Goal: Information Seeking & Learning: Learn about a topic

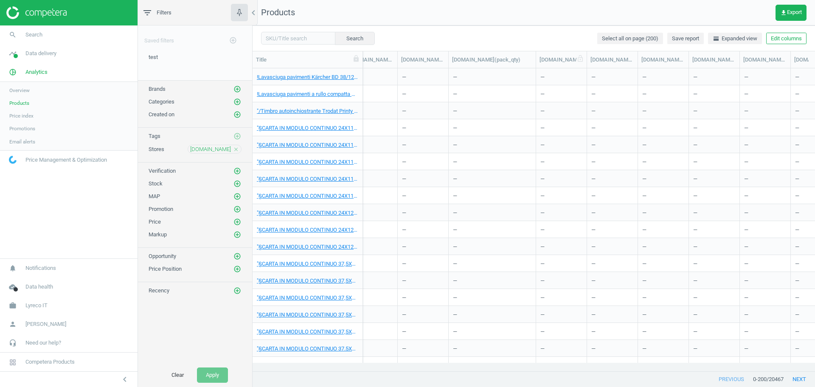
click at [540, 62] on div at bounding box center [536, 59] width 8 height 17
click at [591, 55] on div at bounding box center [587, 59] width 8 height 17
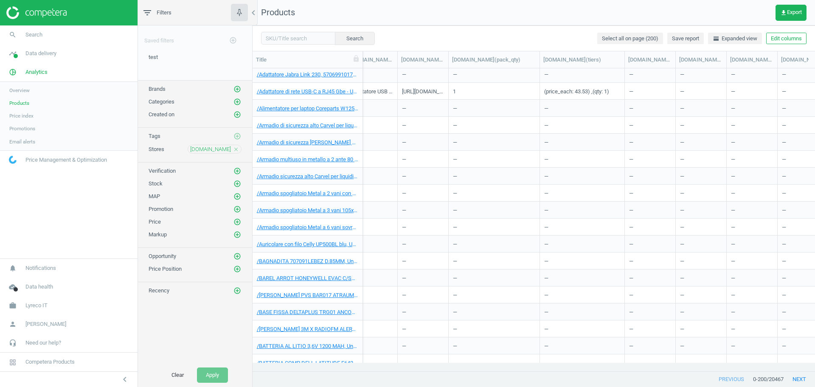
scroll to position [1539, 0]
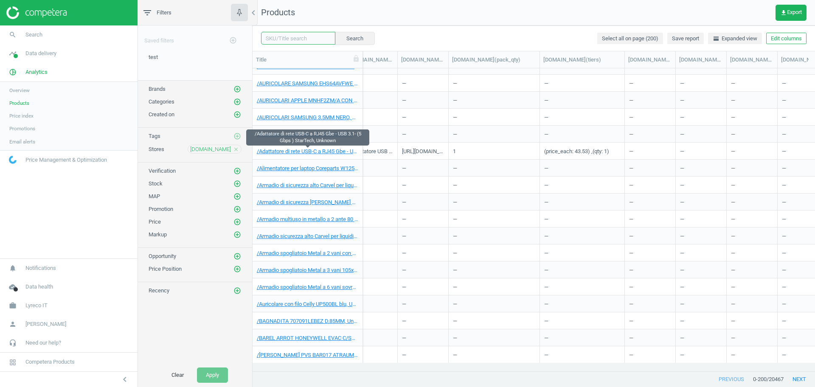
click at [310, 39] on input "text" at bounding box center [298, 38] width 74 height 13
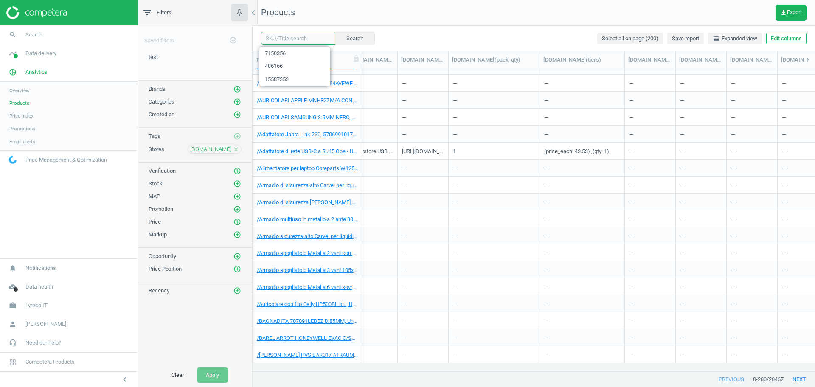
paste input "5754326, 5729001, 486166"
click at [346, 40] on button "Search" at bounding box center [355, 38] width 40 height 13
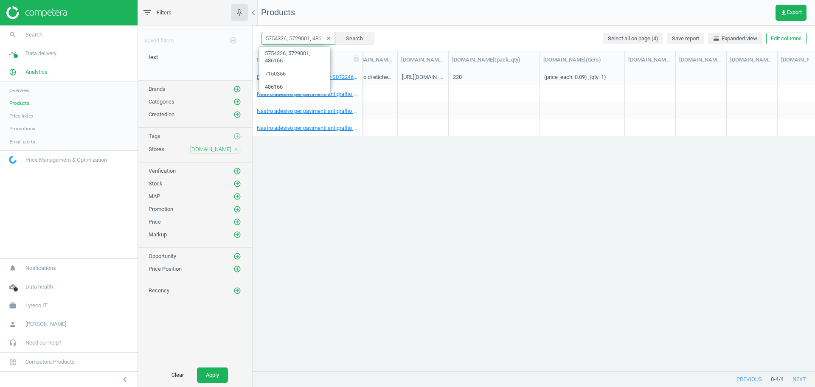
click at [301, 40] on input "5754326, 5729001, 486166" at bounding box center [298, 38] width 74 height 13
click at [610, 177] on div "Etichette per Dymo LabelWriter S0722460 in carta bianca 50 mm in rotolo-conf.22…" at bounding box center [534, 215] width 563 height 295
drag, startPoint x: 285, startPoint y: 43, endPoint x: 414, endPoint y: 30, distance: 128.9
click at [347, 38] on div "5754326, 5729001, 486166 clear Search" at bounding box center [317, 38] width 113 height 13
click at [354, 44] on button "Search" at bounding box center [355, 38] width 40 height 13
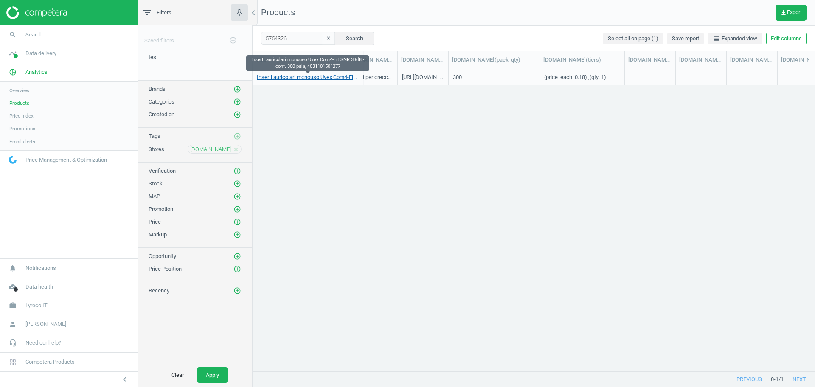
drag, startPoint x: 317, startPoint y: 85, endPoint x: 324, endPoint y: 78, distance: 10.5
drag, startPoint x: 324, startPoint y: 78, endPoint x: 275, endPoint y: 190, distance: 122.8
click at [274, 194] on div "Inserti auricolari monouso Uvex Com4-Fit SNR 33dB - conf. 300 paia, 40311015012…" at bounding box center [534, 215] width 563 height 295
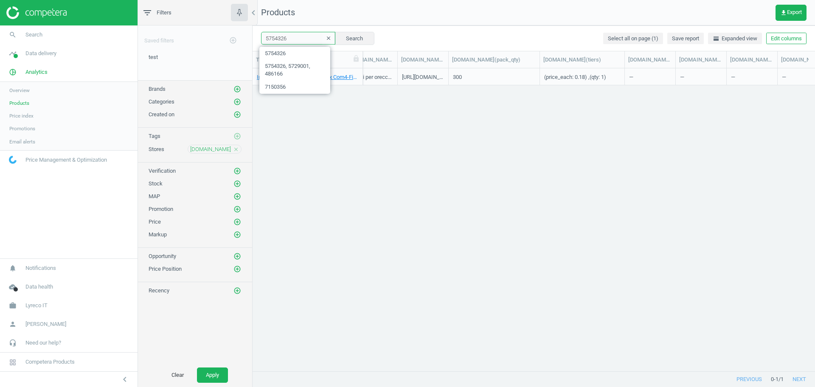
drag, startPoint x: 285, startPoint y: 36, endPoint x: 262, endPoint y: 36, distance: 22.9
click at [262, 36] on input "5754326" at bounding box center [298, 38] width 74 height 13
paste input "48616"
type input "486166"
click at [339, 42] on button "Search" at bounding box center [355, 38] width 40 height 13
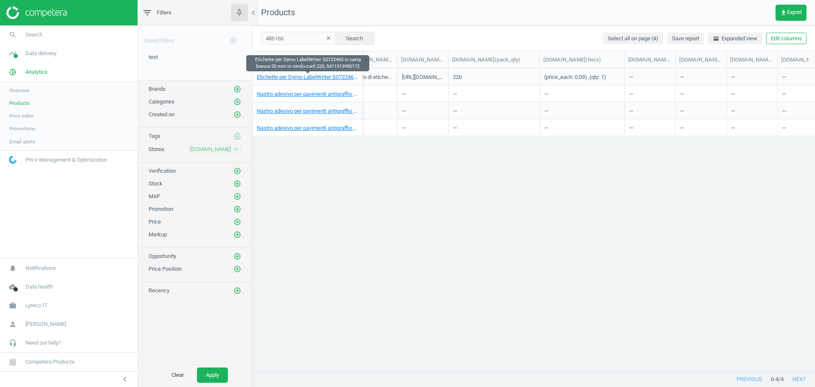
click at [566, 207] on div "Etichette per Dymo LabelWriter S0722460 in carta bianca 50 mm in rotolo-conf.22…" at bounding box center [534, 215] width 563 height 295
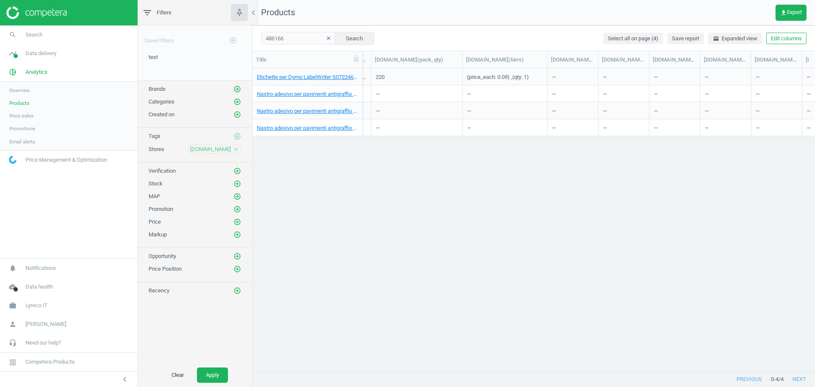
scroll to position [0, 2633]
